Goal: Register for event/course

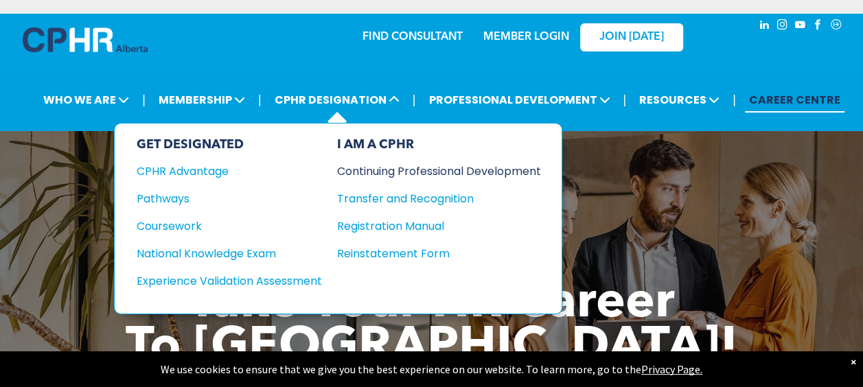
click at [365, 167] on div "Continuing Professional Development" at bounding box center [428, 171] width 183 height 17
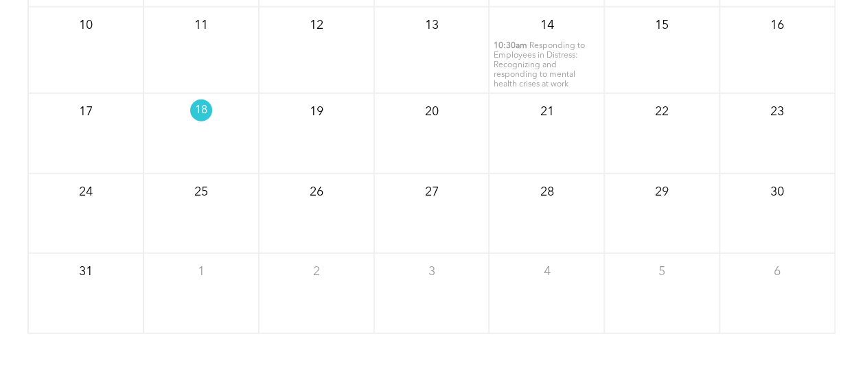
scroll to position [1793, 0]
click at [530, 43] on span "Responding to Employees in Distress: Recognizing and responding to mental healt…" at bounding box center [538, 64] width 91 height 47
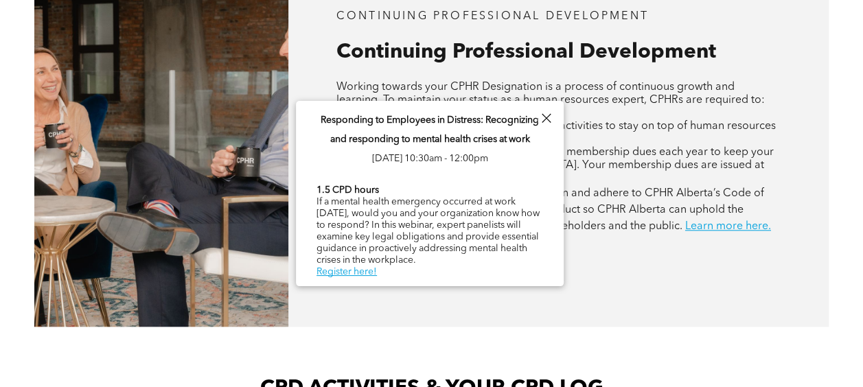
scroll to position [558, 0]
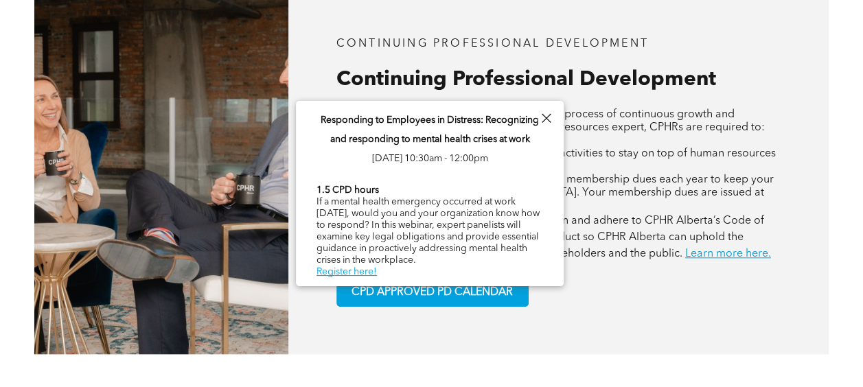
click at [551, 117] on div at bounding box center [546, 118] width 19 height 19
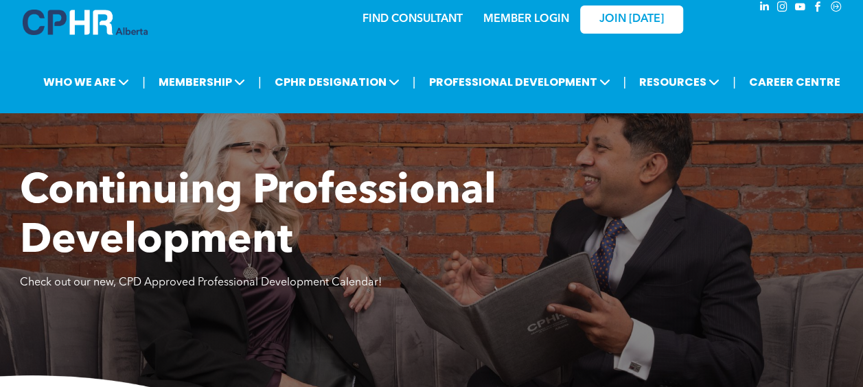
scroll to position [0, 0]
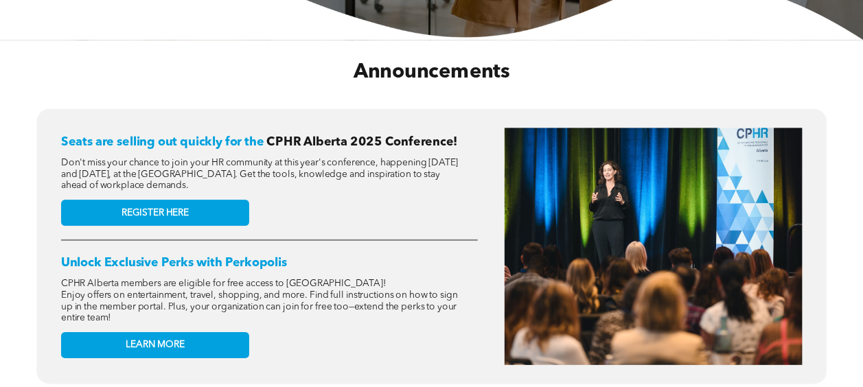
scroll to position [494, 0]
